Goal: Task Accomplishment & Management: Manage account settings

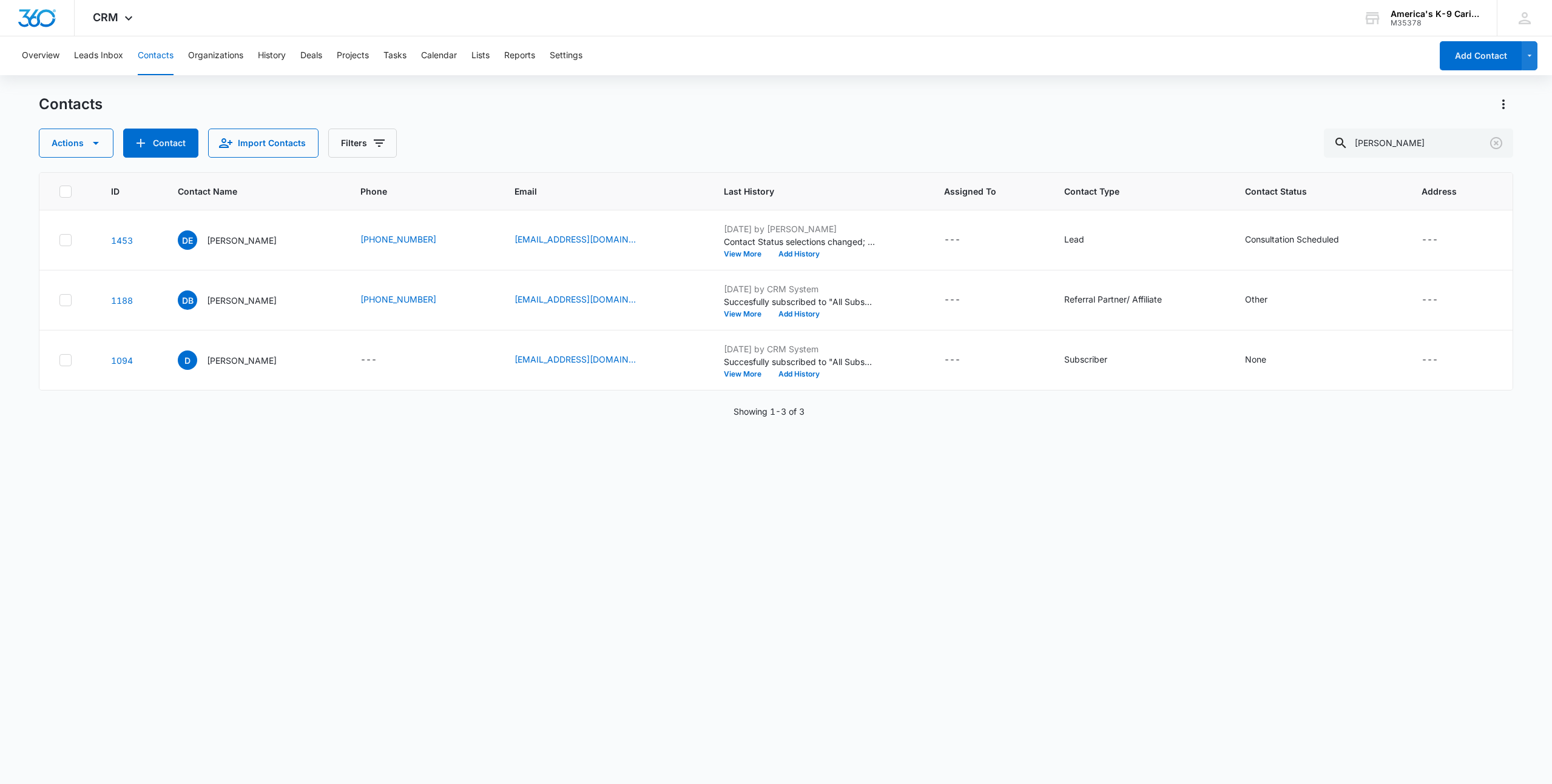
click at [152, 52] on button "Contacts" at bounding box center [155, 56] width 36 height 39
click at [37, 57] on button "Overview" at bounding box center [40, 56] width 37 height 39
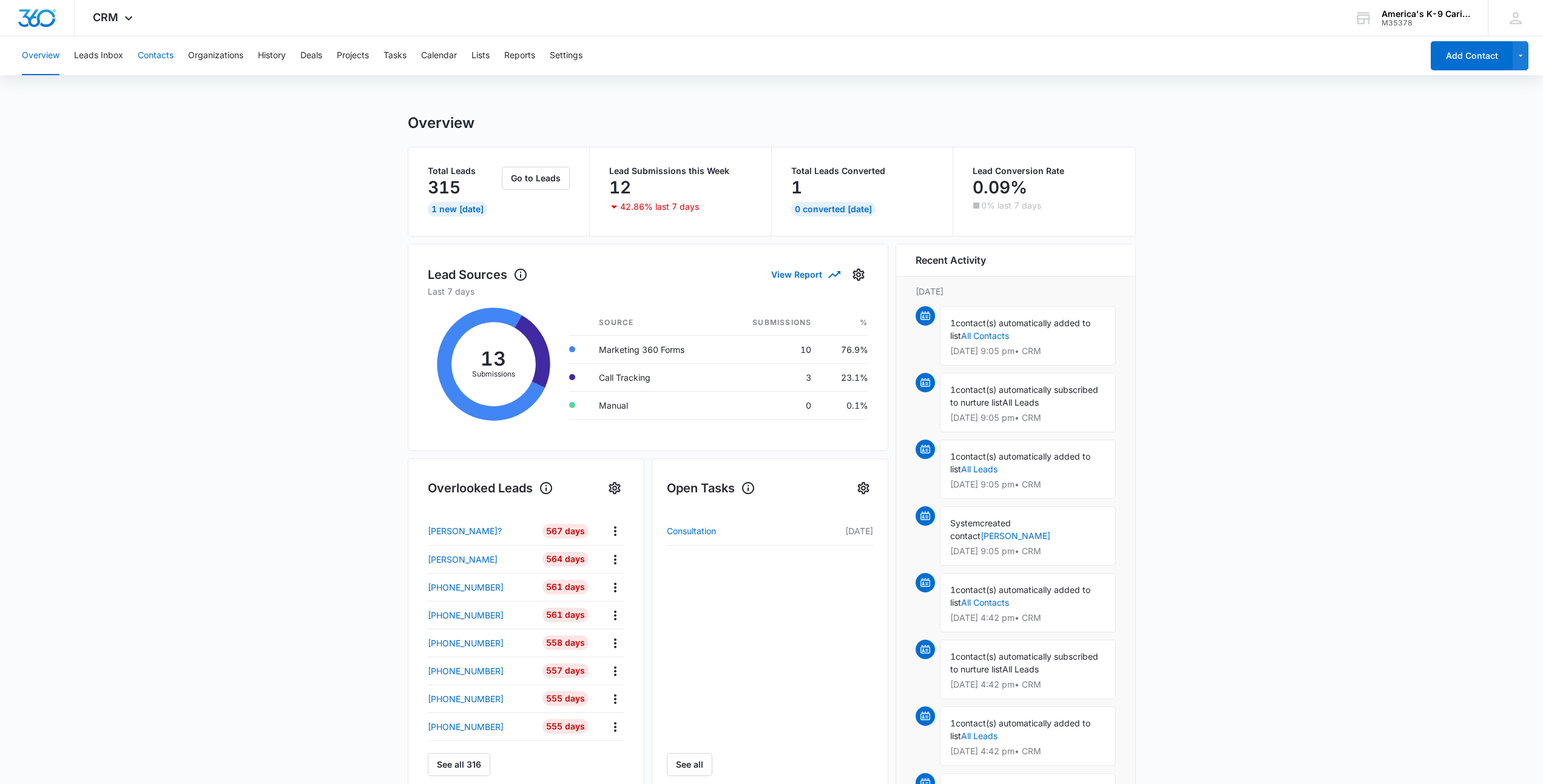
click at [158, 57] on button "Contacts" at bounding box center [155, 56] width 36 height 39
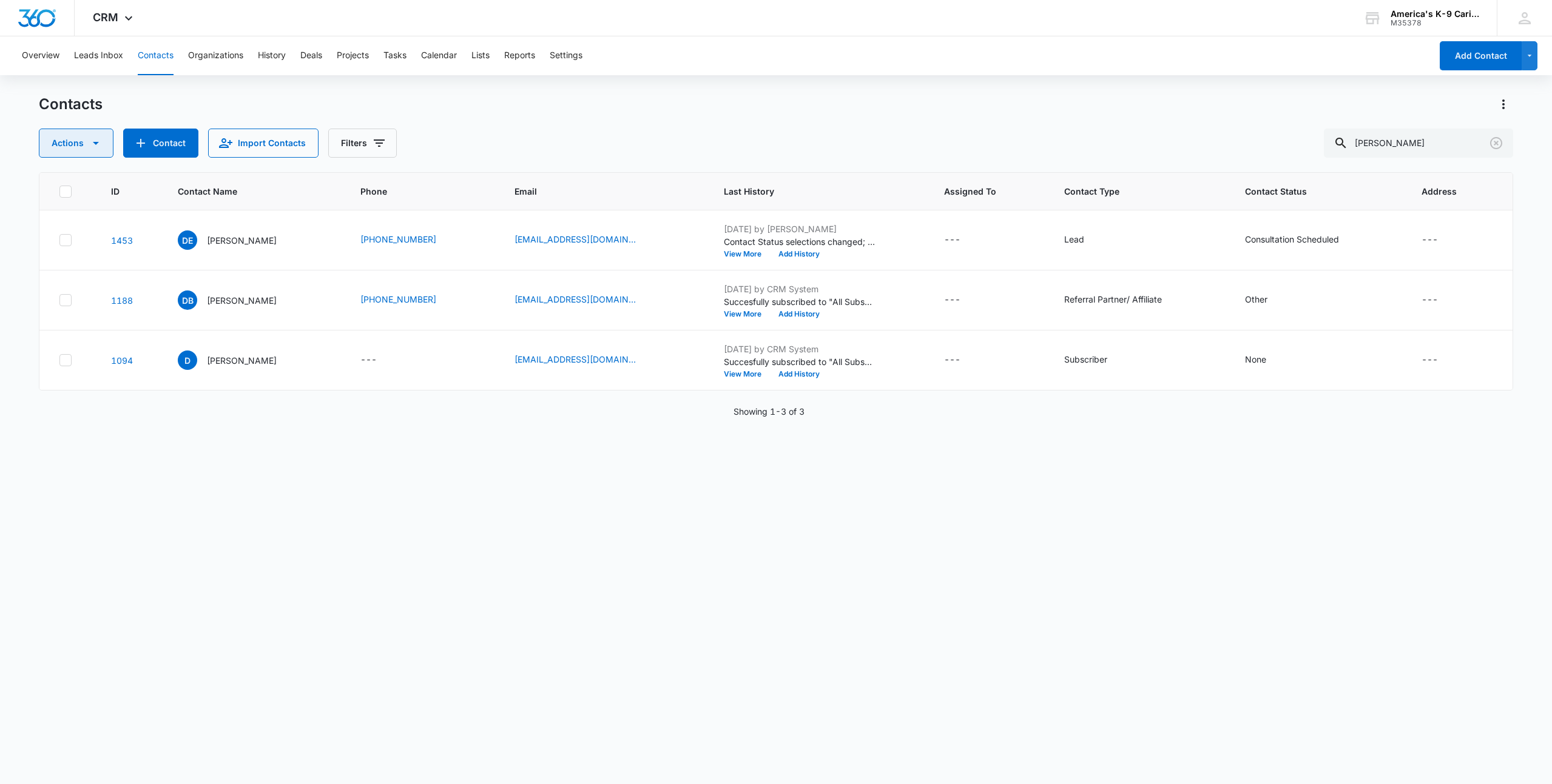
click at [98, 137] on icon "button" at bounding box center [95, 142] width 14 height 14
click at [372, 132] on button "Filters" at bounding box center [362, 142] width 68 height 29
click at [440, 389] on button "Clear All" at bounding box center [410, 389] width 140 height 23
click at [440, 463] on div "ID Contact Name Phone Email Last History Assigned To Contact Type Contact Statu…" at bounding box center [776, 470] width 1475 height 596
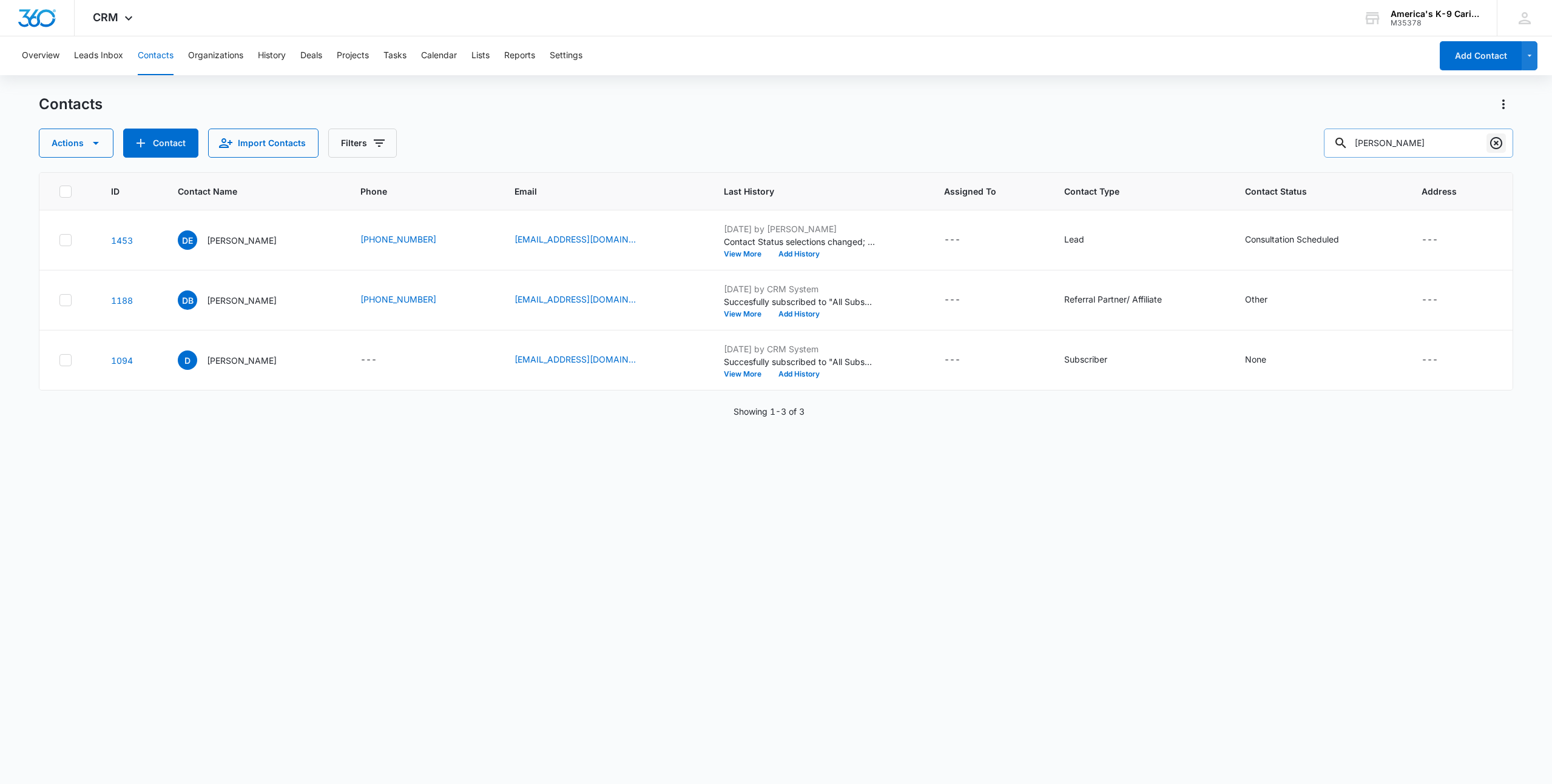
click at [1495, 144] on icon "Clear" at bounding box center [1496, 143] width 12 height 12
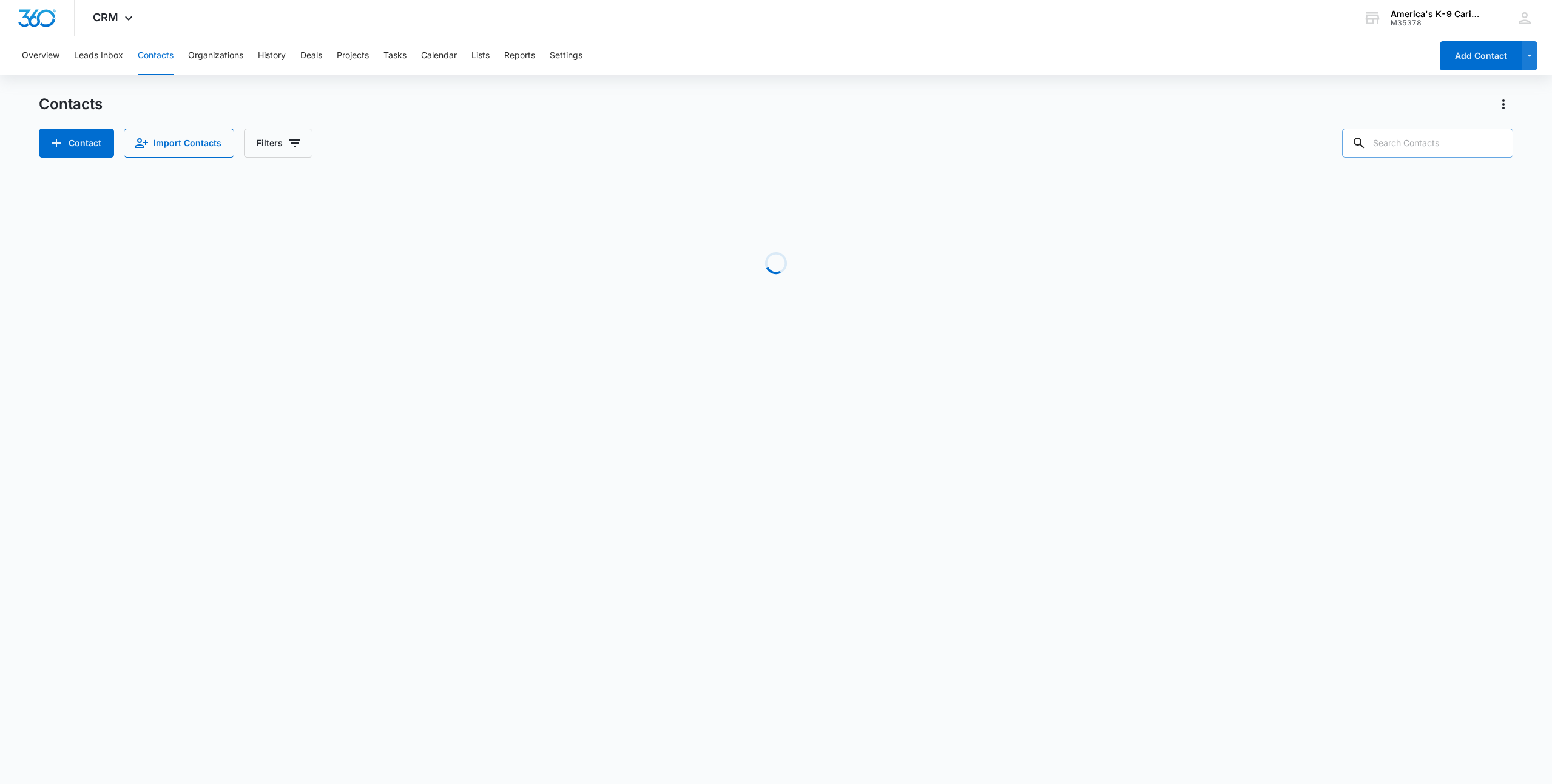
click at [1445, 142] on input "text" at bounding box center [1428, 142] width 172 height 29
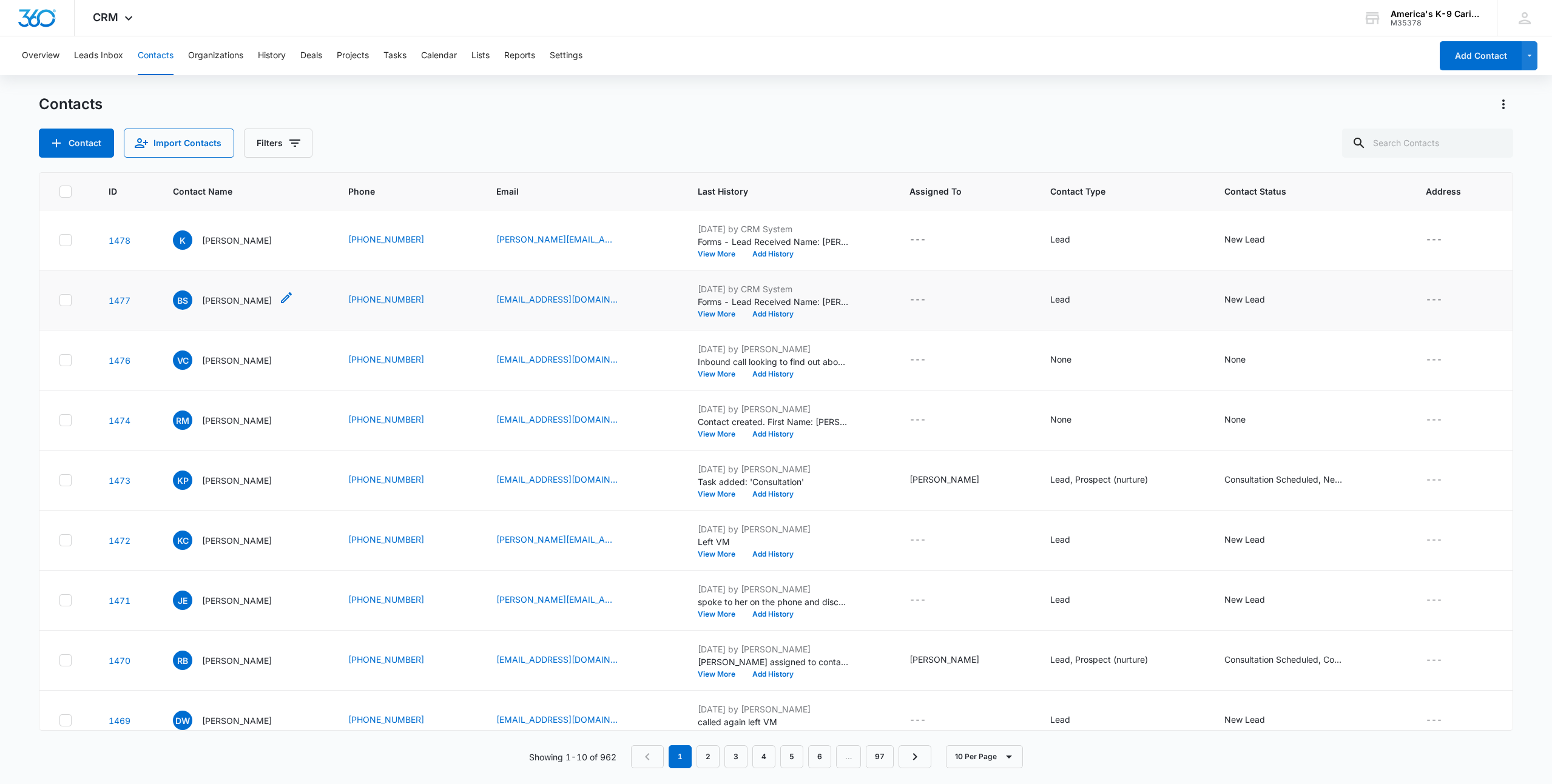
click at [261, 300] on p "[PERSON_NAME]" at bounding box center [237, 300] width 70 height 12
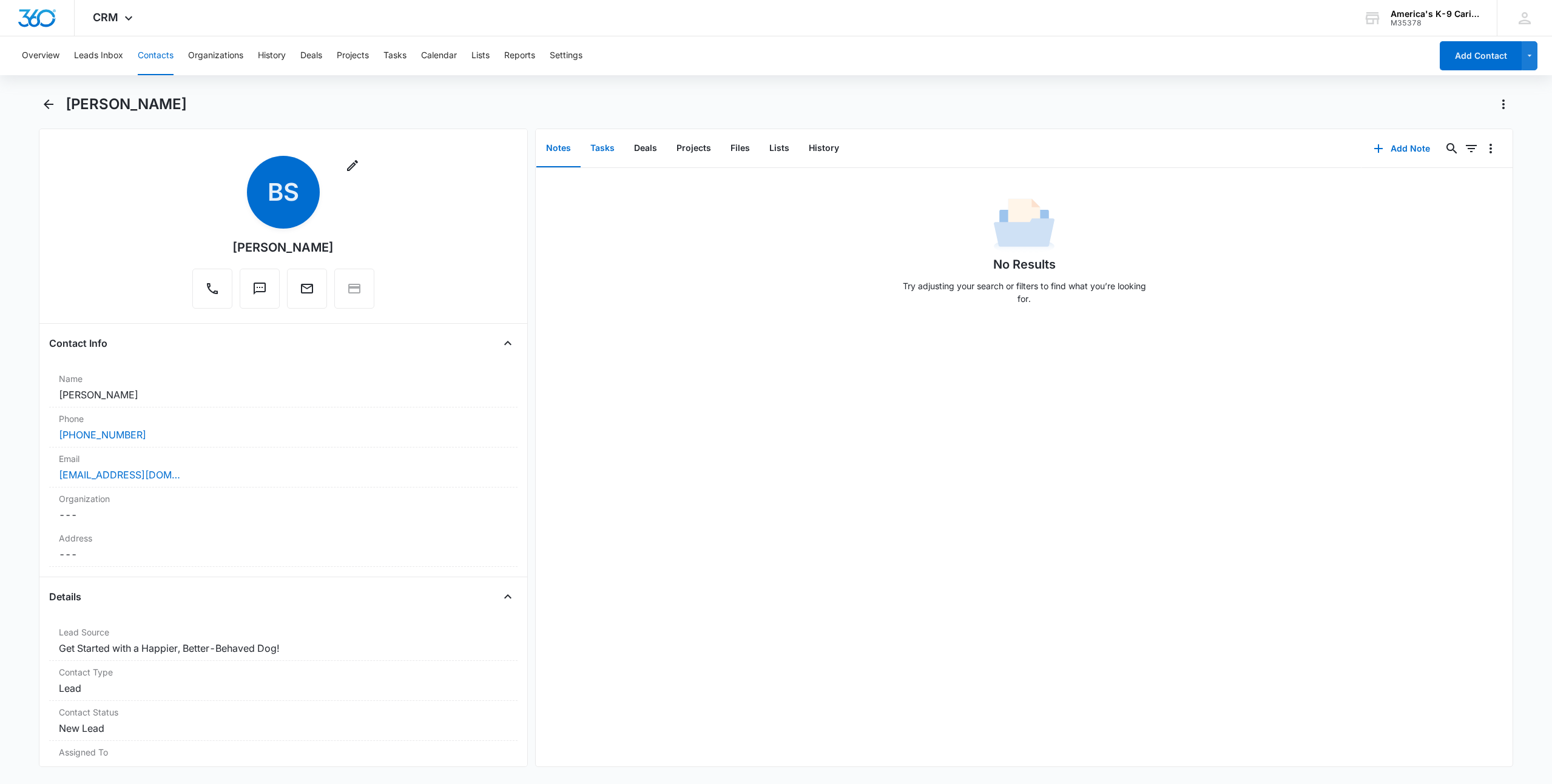
click at [596, 148] on button "Tasks" at bounding box center [602, 148] width 43 height 37
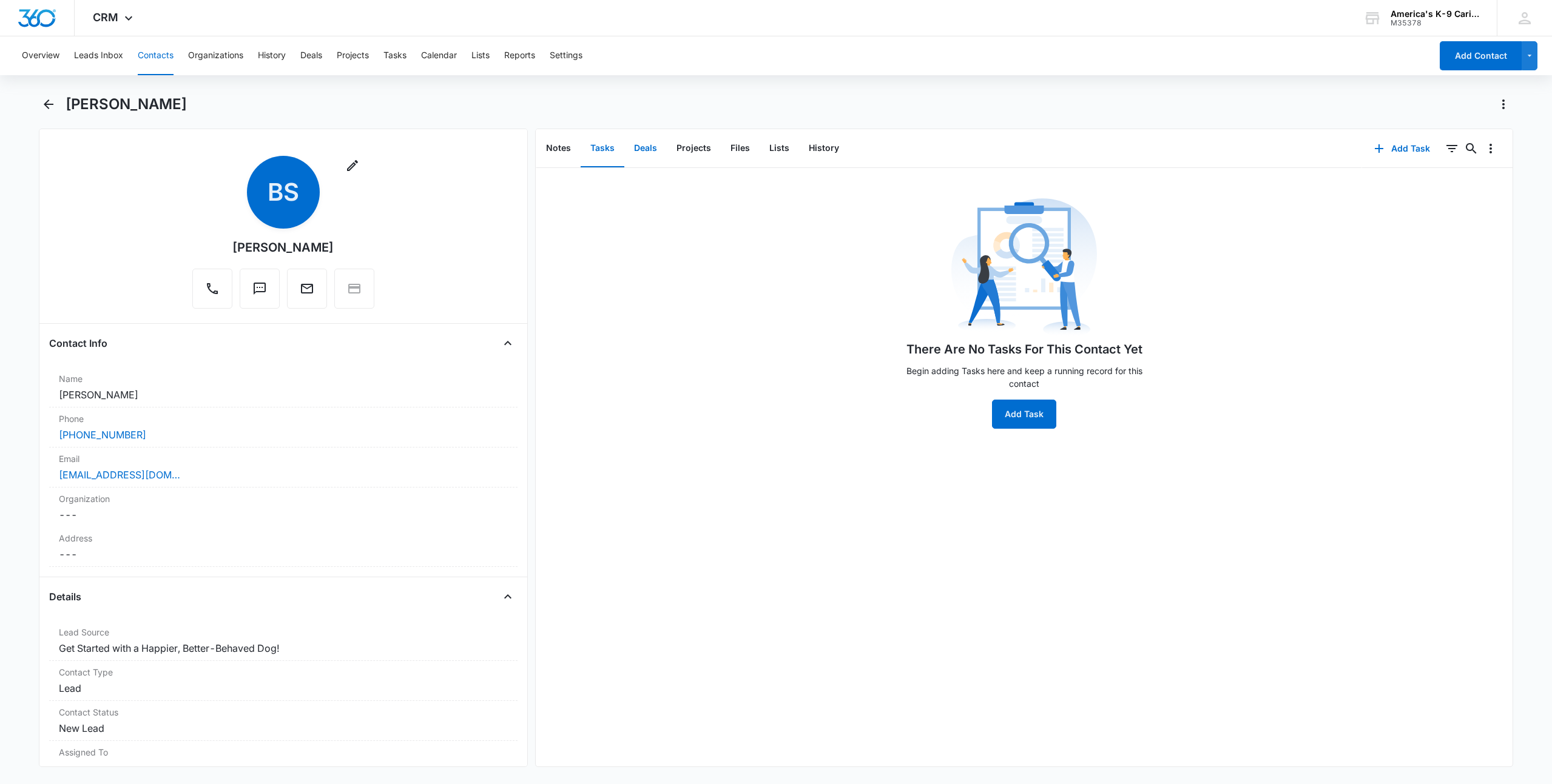
click at [653, 148] on button "Deals" at bounding box center [645, 148] width 42 height 37
click at [688, 148] on button "Projects" at bounding box center [694, 148] width 54 height 37
click at [730, 148] on button "Files" at bounding box center [740, 148] width 39 height 37
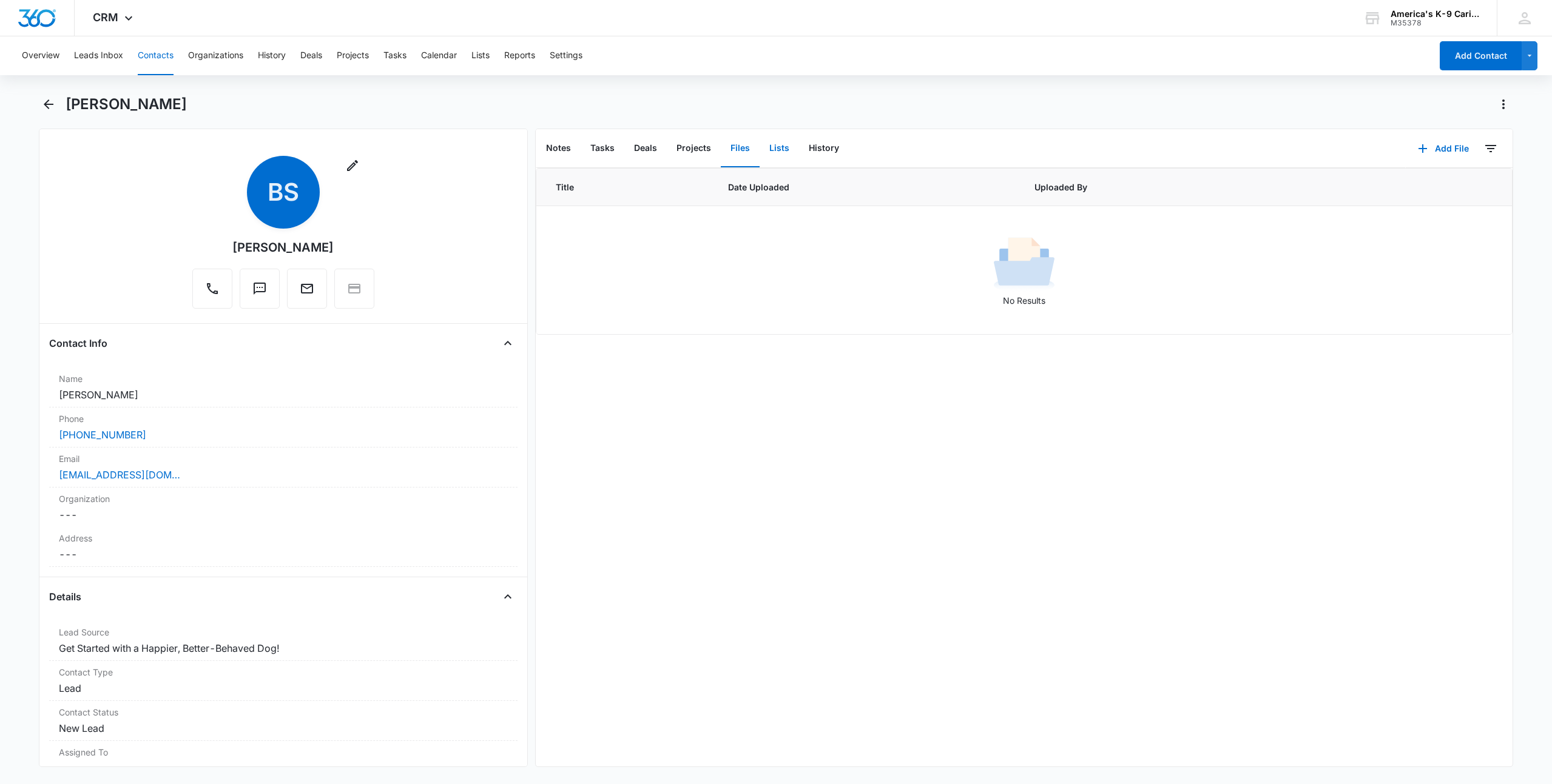
click at [779, 148] on button "Lists" at bounding box center [778, 148] width 39 height 37
click at [818, 149] on button "History" at bounding box center [824, 148] width 50 height 37
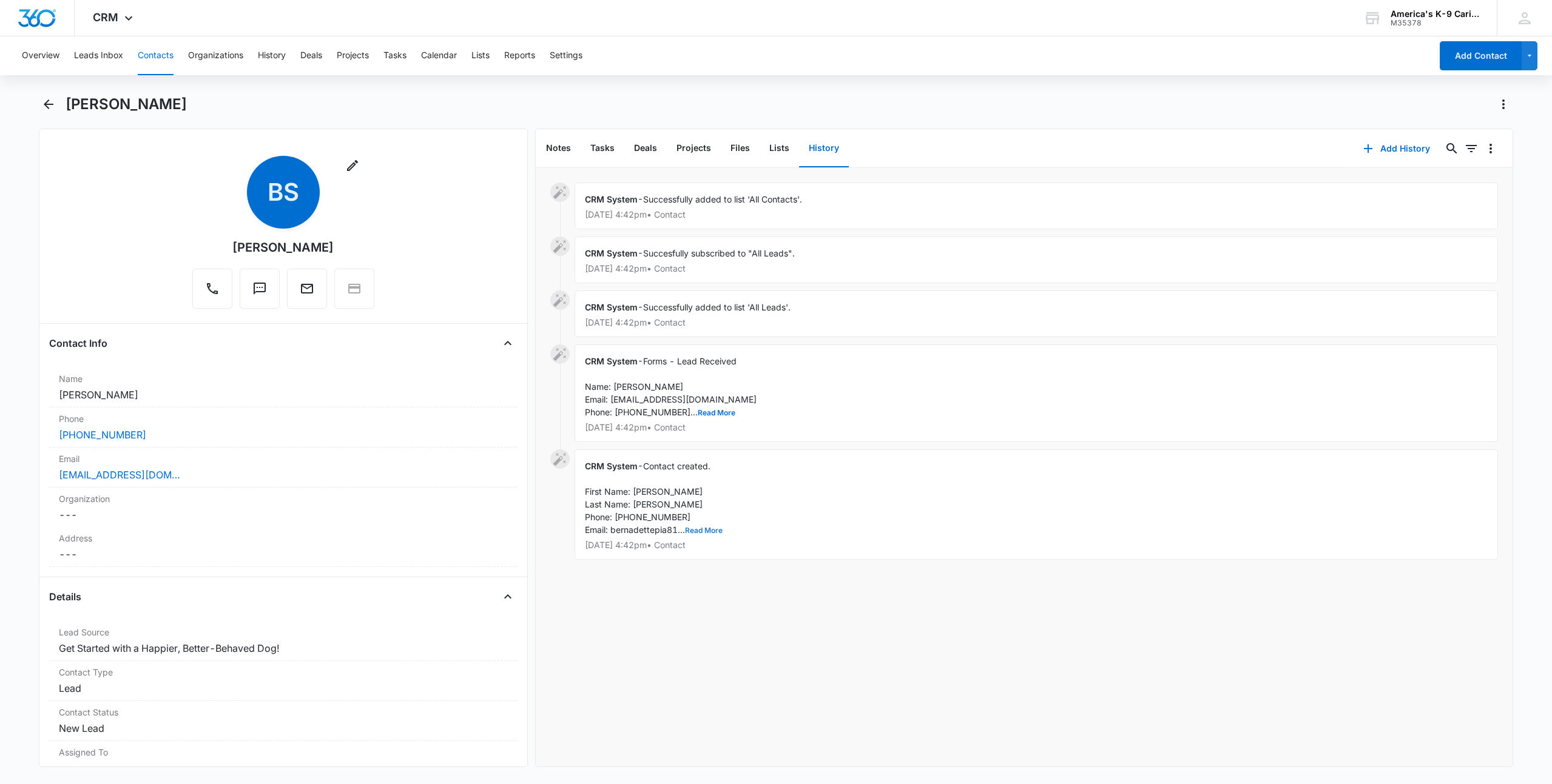
click at [714, 529] on button "Read More" at bounding box center [704, 530] width 37 height 7
click at [699, 412] on button "Read More" at bounding box center [716, 413] width 37 height 7
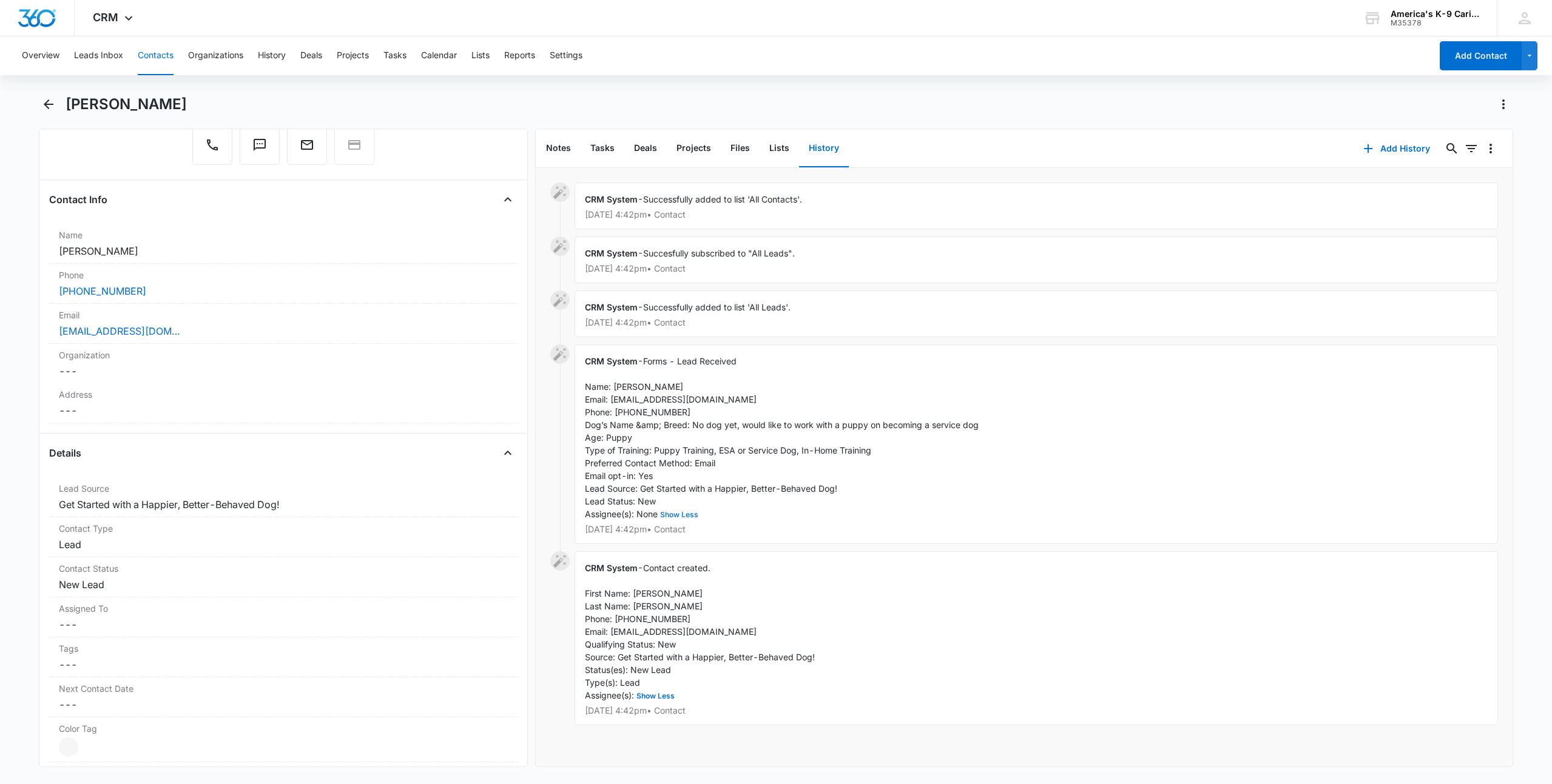
scroll to position [182, 0]
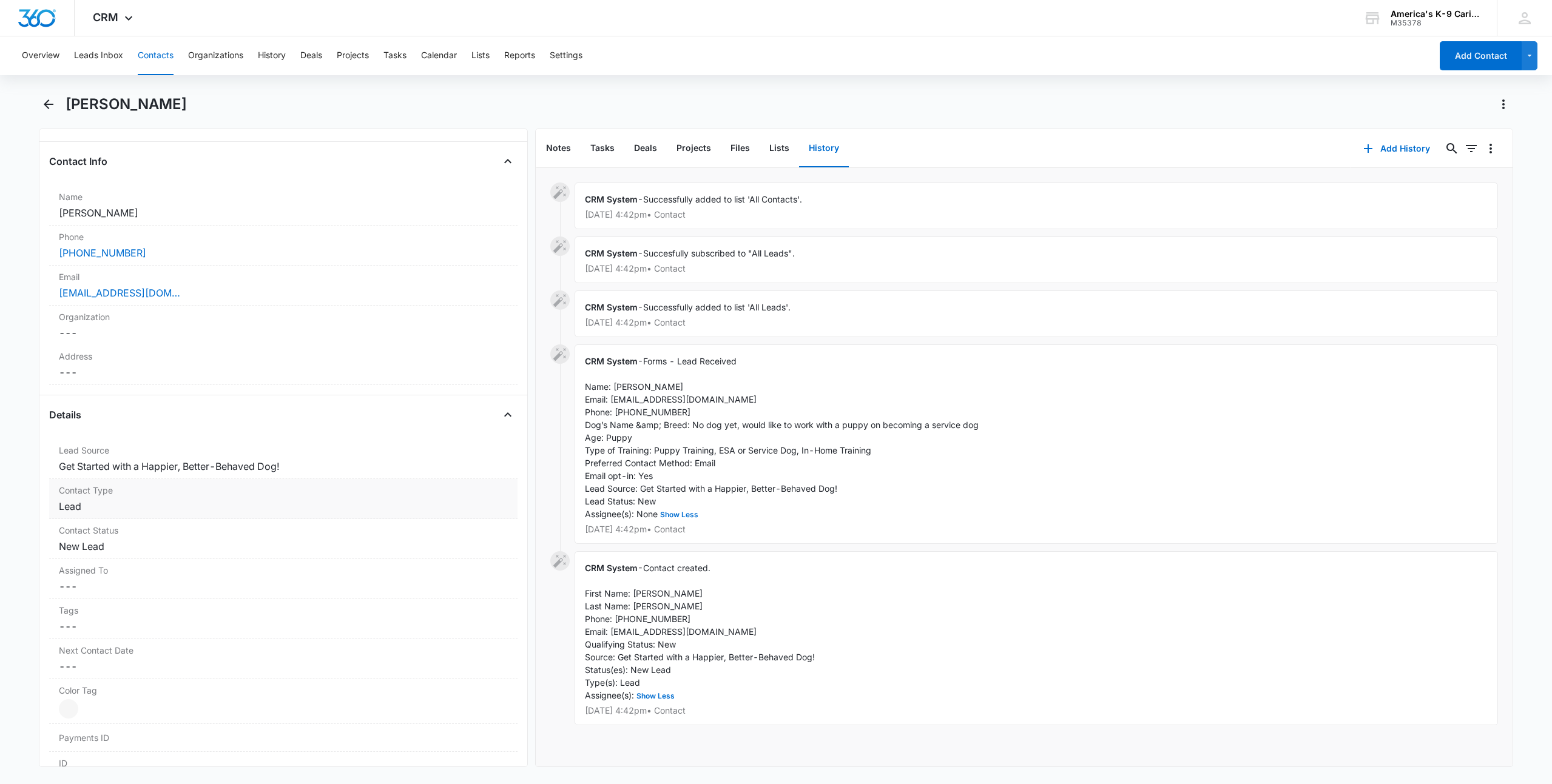
click at [473, 502] on dd "Cancel Save Changes Lead" at bounding box center [283, 506] width 449 height 14
click at [488, 518] on div at bounding box center [497, 516] width 19 height 19
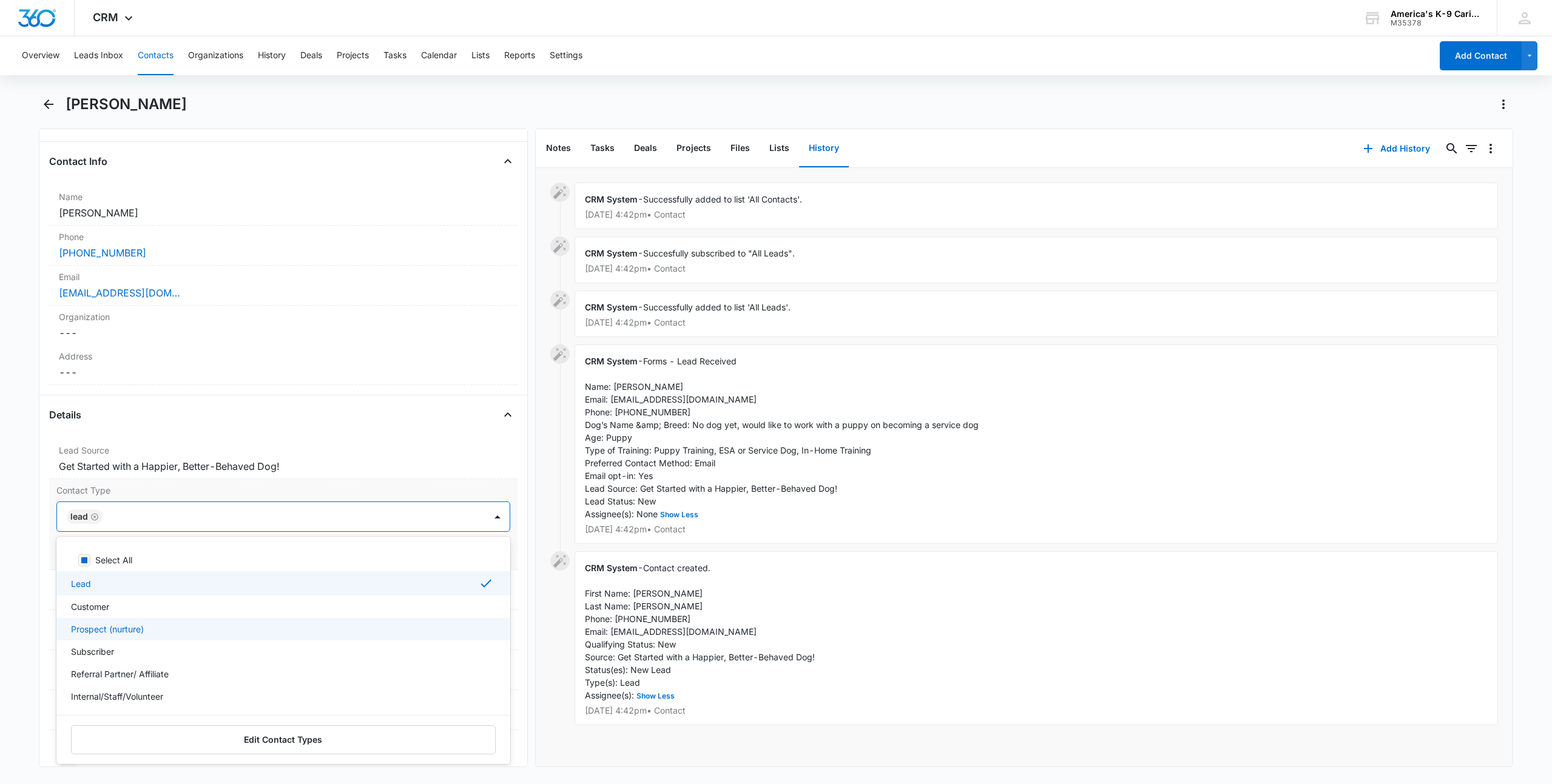
click at [260, 634] on div "Prospect (nurture)" at bounding box center [281, 628] width 422 height 12
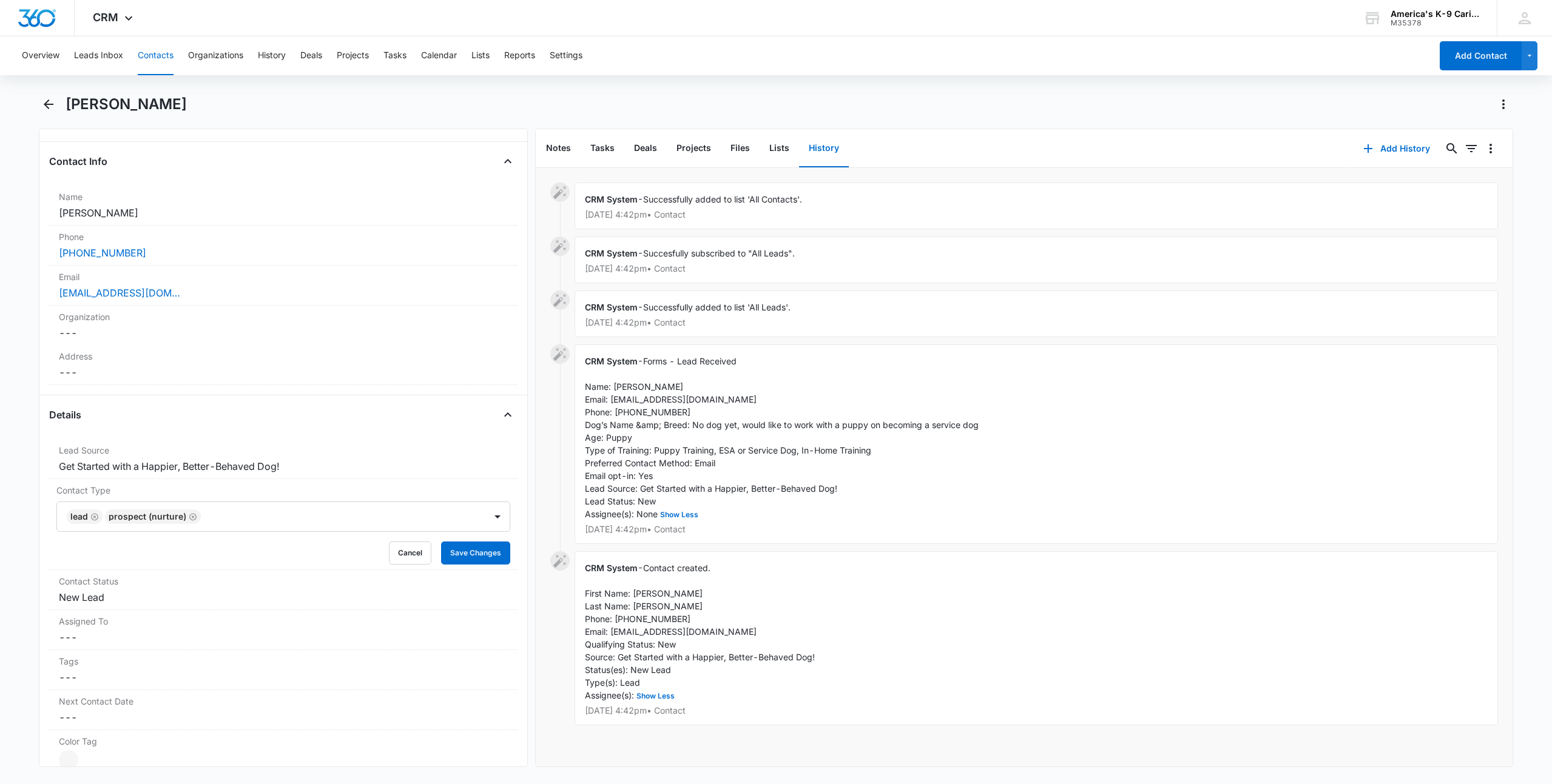
click at [424, 413] on div "Details" at bounding box center [283, 414] width 469 height 19
click at [466, 600] on dd "Cancel Save Changes New Lead" at bounding box center [283, 597] width 449 height 14
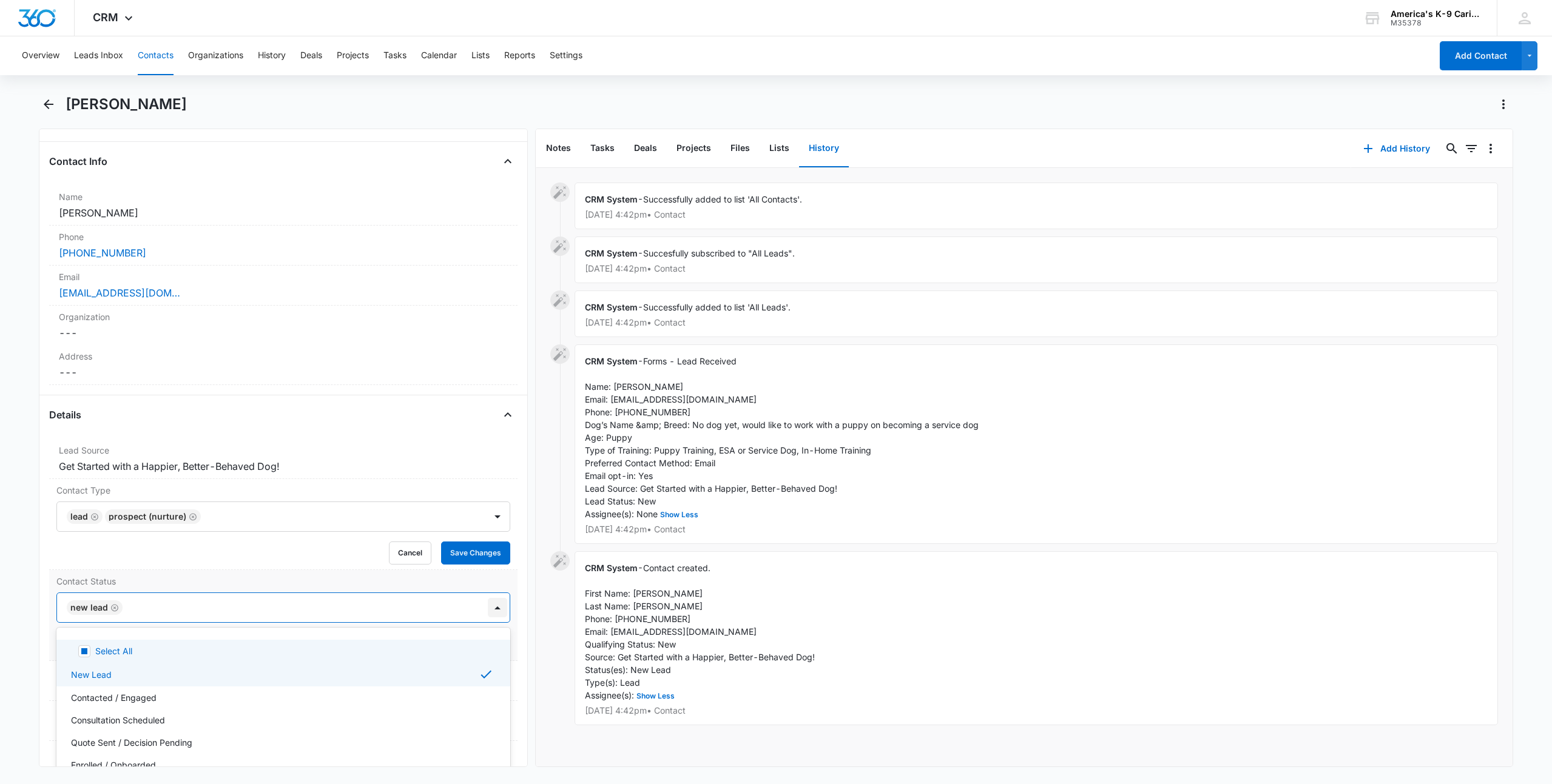
click at [488, 608] on div at bounding box center [497, 608] width 19 height 19
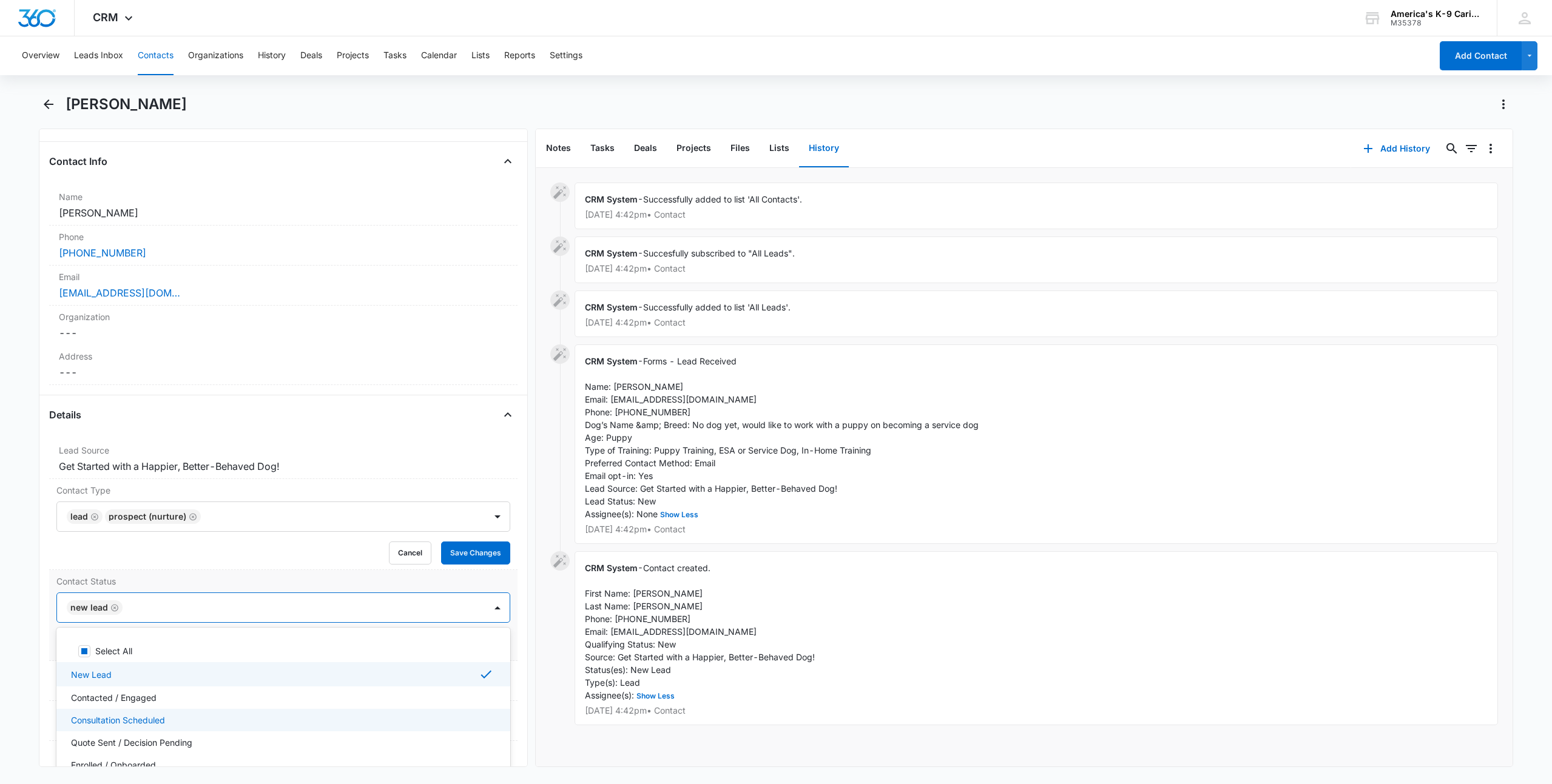
click at [262, 715] on div "Consultation Scheduled" at bounding box center [281, 720] width 422 height 12
click at [468, 553] on button "Save Changes" at bounding box center [475, 553] width 69 height 23
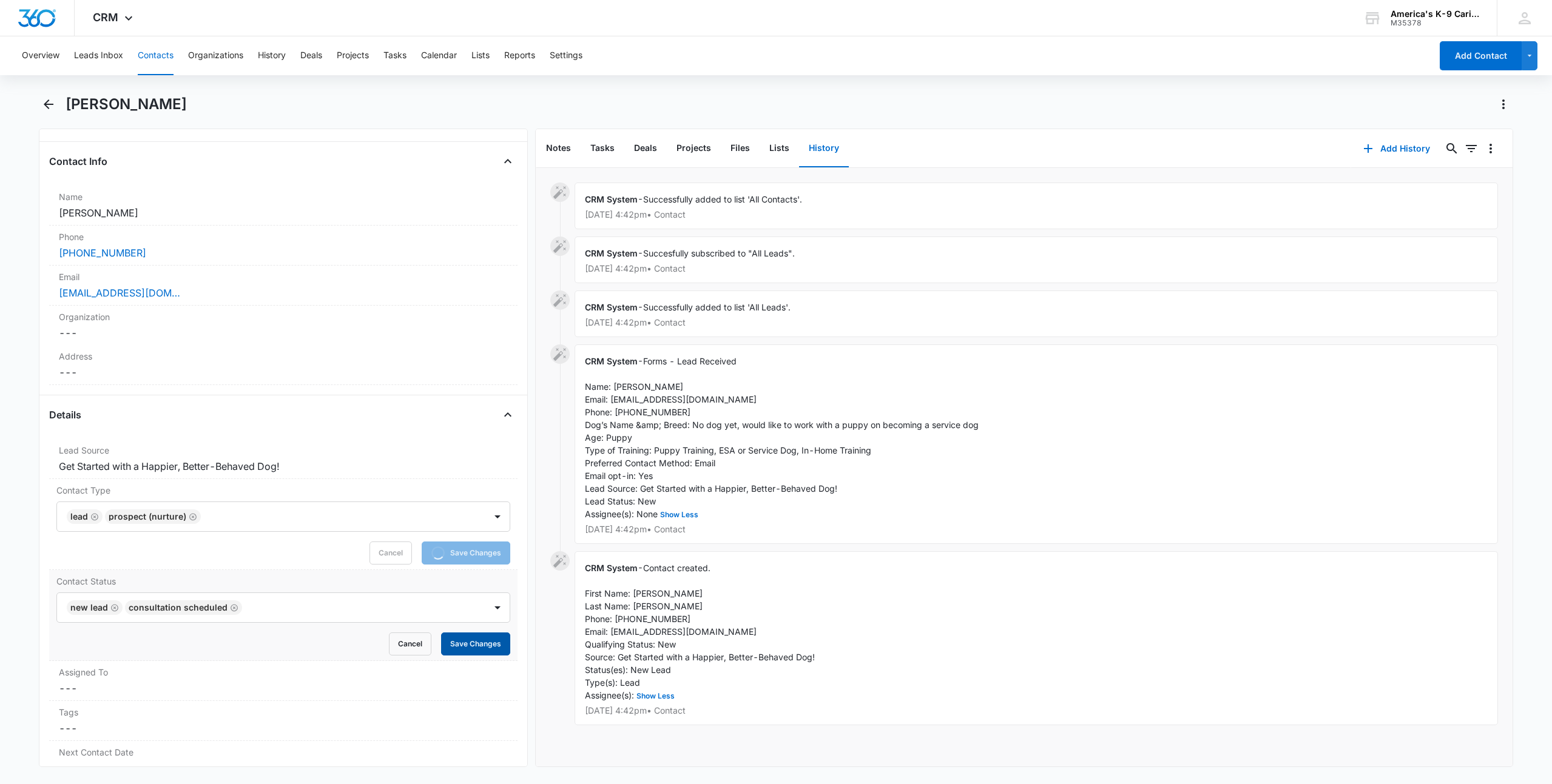
click at [466, 646] on button "Save Changes" at bounding box center [475, 644] width 69 height 23
